Goal: Transaction & Acquisition: Purchase product/service

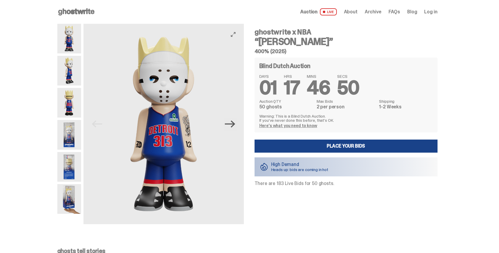
click at [230, 124] on icon "Next" at bounding box center [230, 124] width 10 height 7
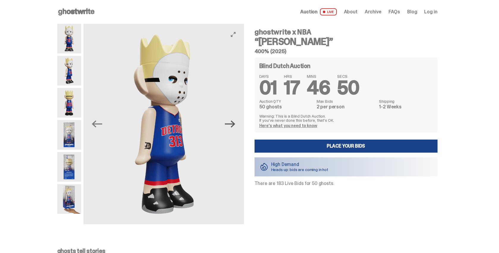
click at [230, 124] on icon "Next" at bounding box center [230, 124] width 10 height 7
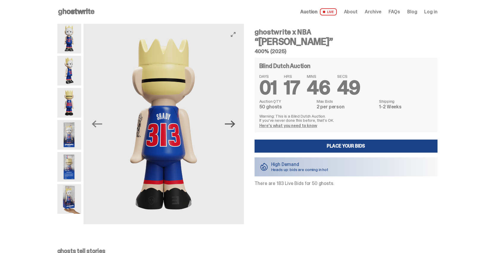
click at [230, 124] on icon "Next" at bounding box center [230, 124] width 10 height 7
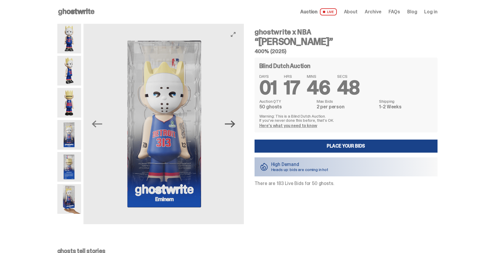
click at [230, 124] on icon "Next" at bounding box center [230, 124] width 10 height 7
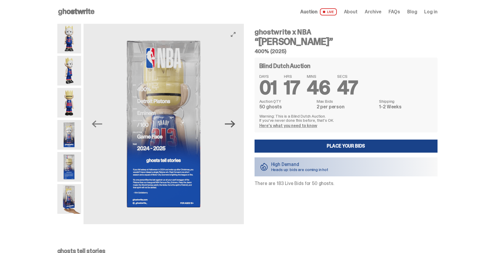
click at [230, 124] on icon "Next" at bounding box center [230, 124] width 10 height 7
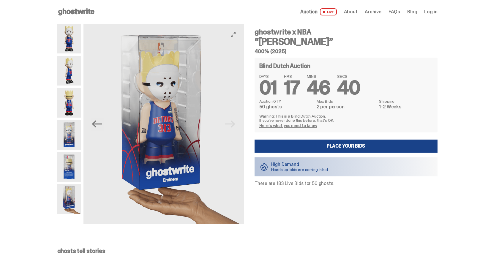
click at [230, 124] on img at bounding box center [163, 124] width 160 height 200
click at [232, 124] on img at bounding box center [163, 124] width 160 height 200
click at [272, 127] on link "Here's what you need to know" at bounding box center [288, 125] width 58 height 5
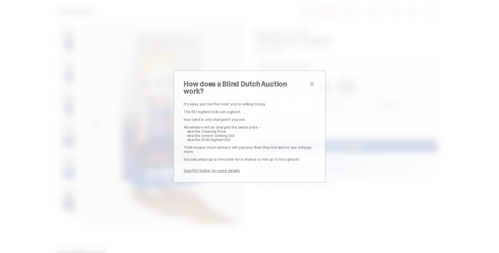
click at [311, 88] on span "close" at bounding box center [311, 83] width 7 height 7
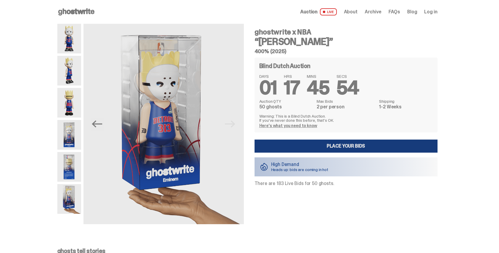
click at [290, 147] on link "Place your Bids" at bounding box center [346, 146] width 183 height 13
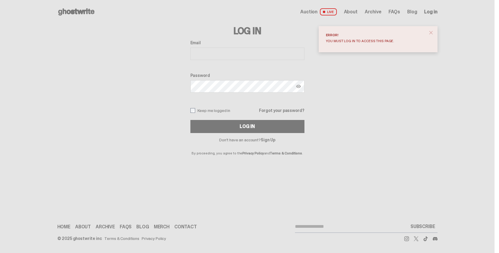
click at [433, 33] on span "close" at bounding box center [431, 33] width 6 height 6
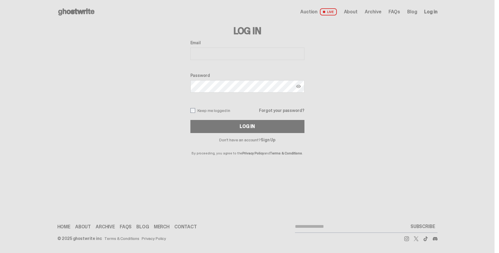
click at [271, 140] on link "Sign Up" at bounding box center [268, 139] width 15 height 5
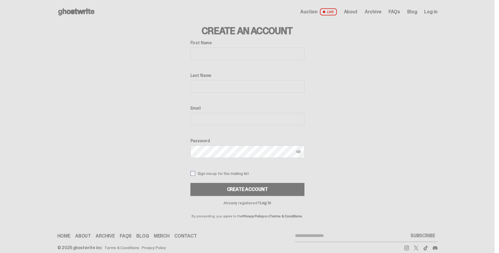
click at [317, 11] on span "Auction" at bounding box center [308, 12] width 17 height 5
